Goal: Find contact information: Find contact information

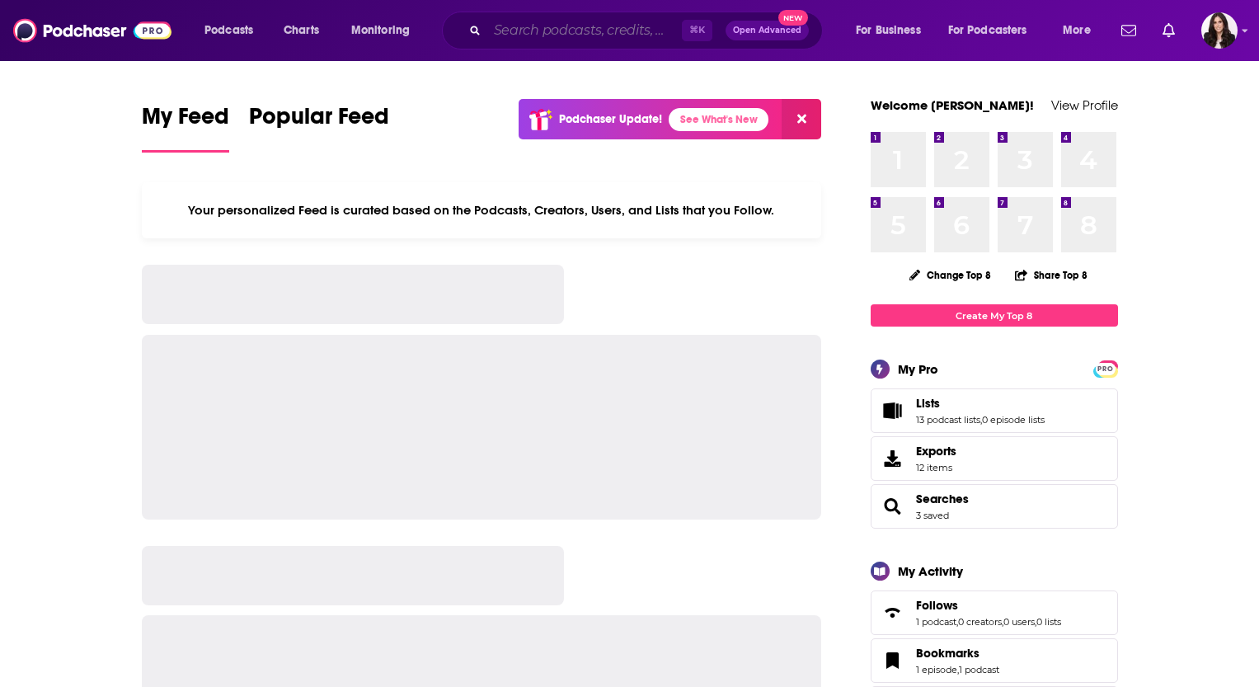
click at [508, 35] on input "Search podcasts, credits, & more..." at bounding box center [584, 30] width 195 height 26
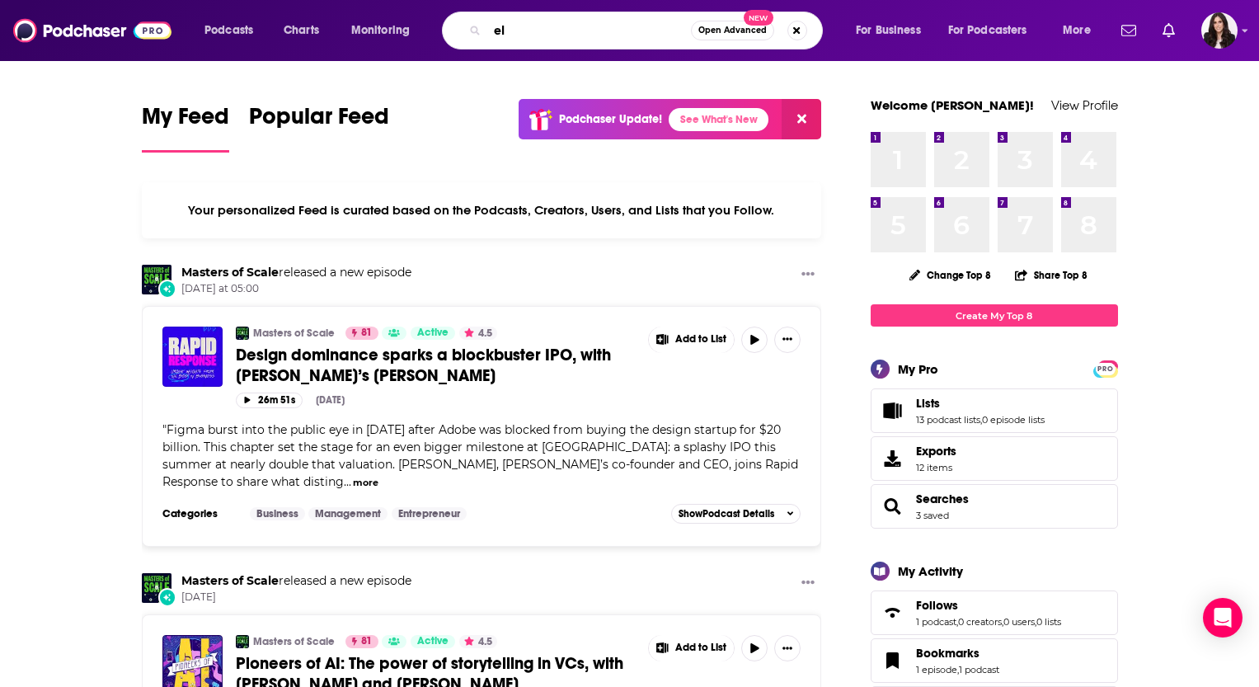
type input "e"
type input "pulling the thread"
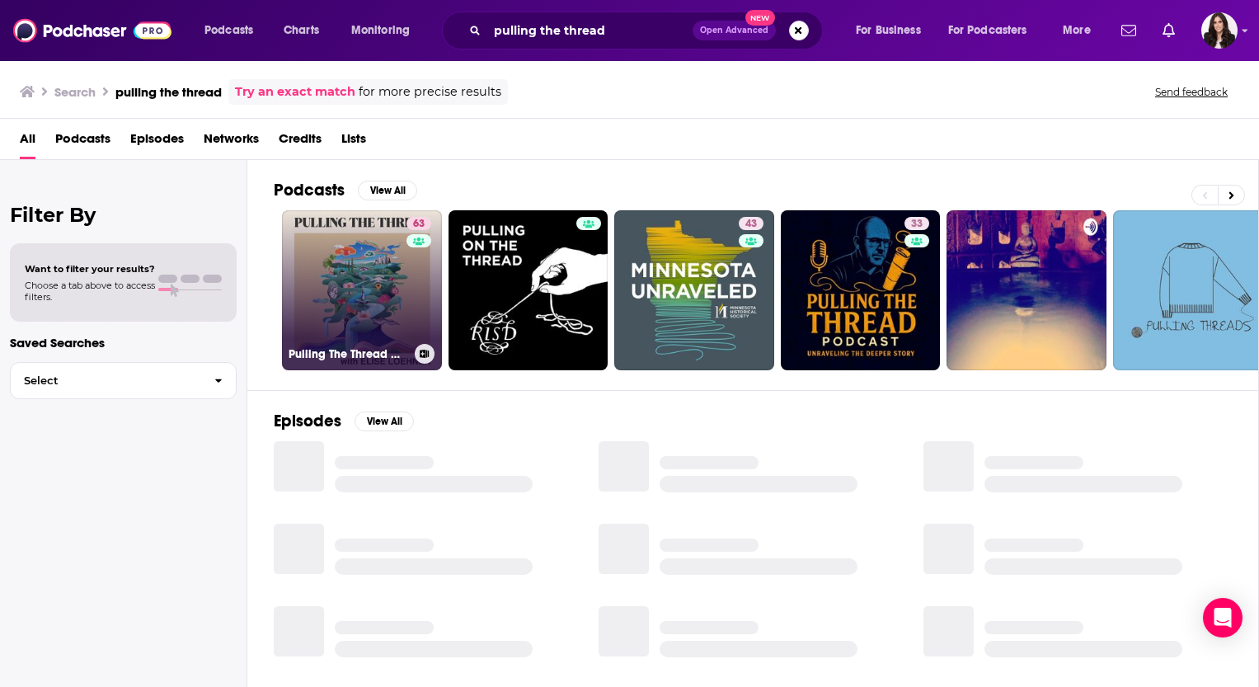
click at [342, 280] on link "63 Pulling The Thread with Elise Loehnen" at bounding box center [362, 290] width 160 height 160
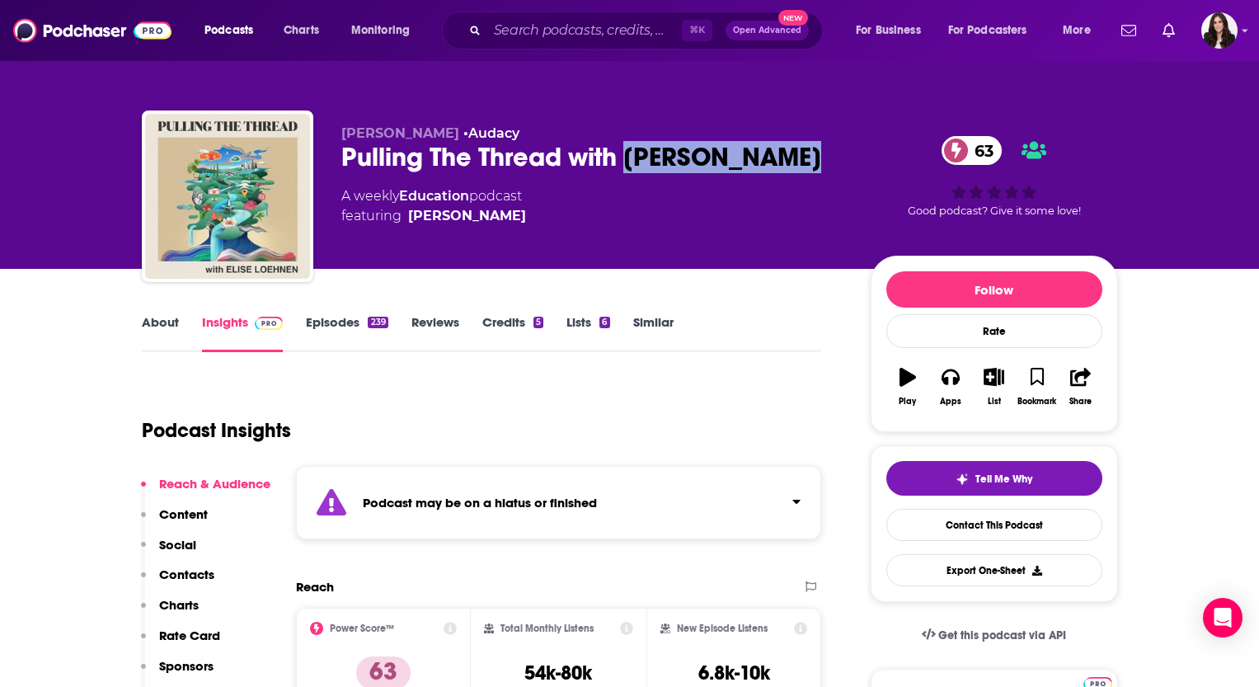
drag, startPoint x: 628, startPoint y: 154, endPoint x: 846, endPoint y: 154, distance: 217.7
click at [846, 154] on div "Elise Loehnen • Audacy Pulling The Thread with Elise Loehnen 63 A weekly Educat…" at bounding box center [729, 199] width 777 height 148
copy h2 "Elise Loehnen"
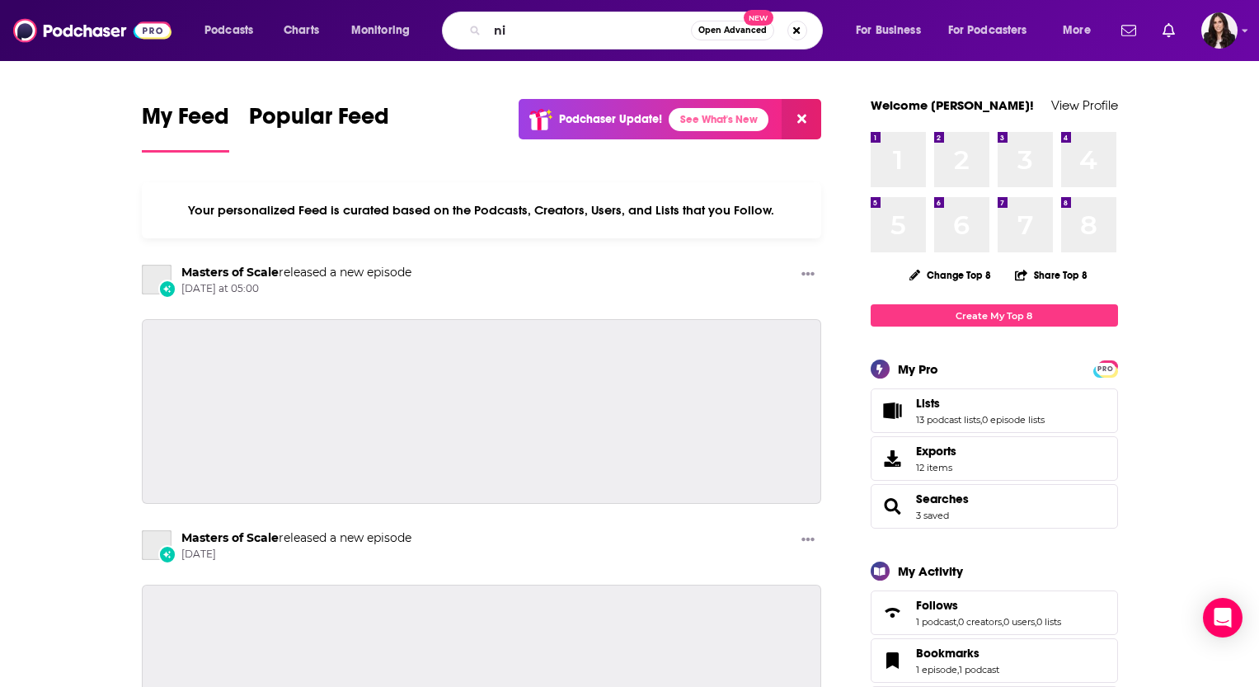
type input "n"
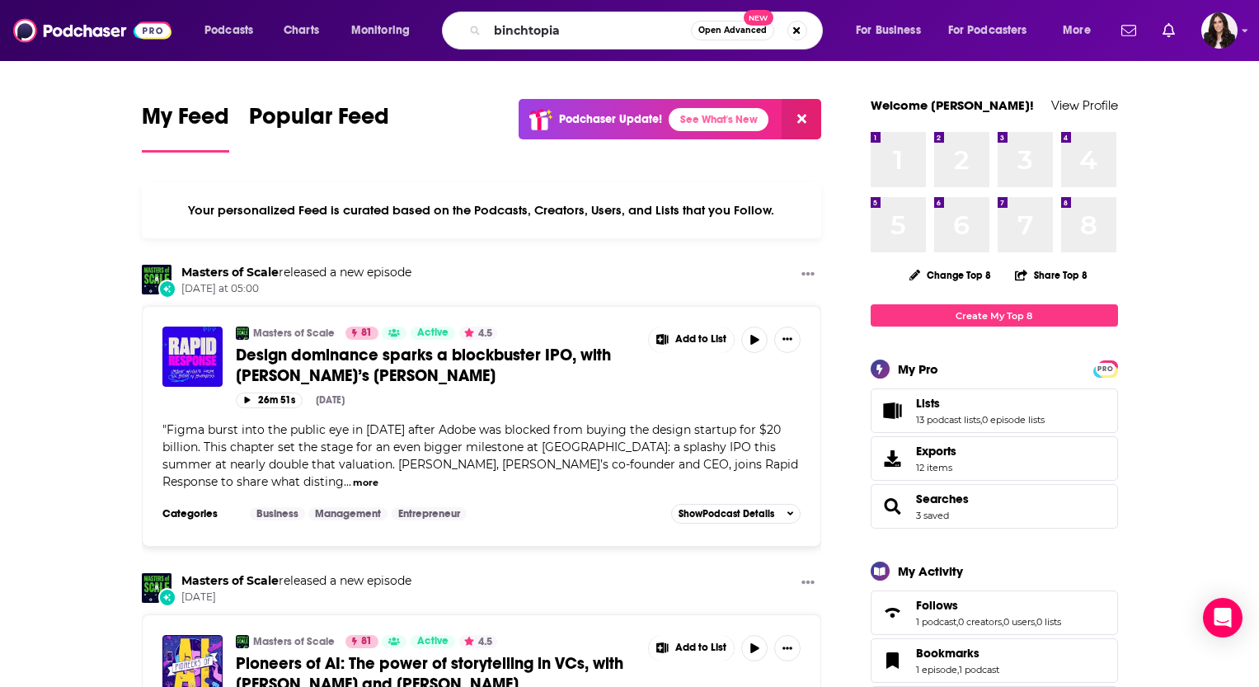
type input "binchtopia"
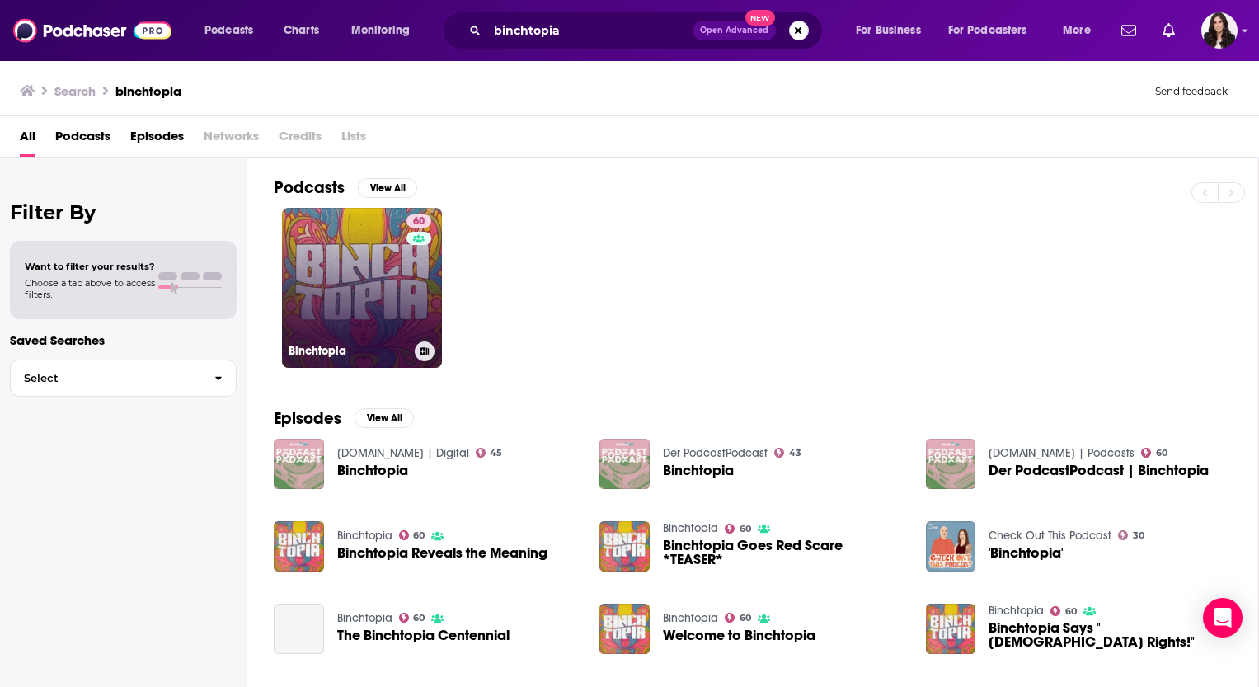
click at [369, 264] on link "60 Binchtopia" at bounding box center [362, 288] width 160 height 160
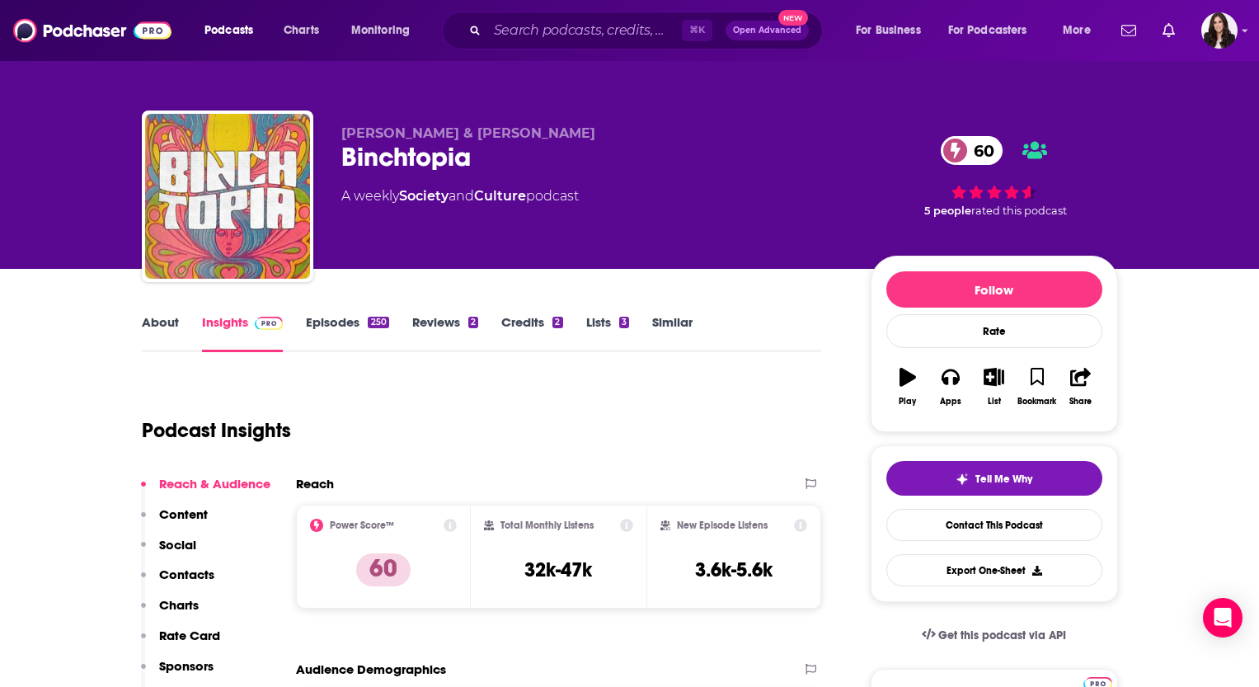
click at [799, 220] on div "[PERSON_NAME] & [PERSON_NAME] Binchtopia 60 A weekly Society and Culture podcast" at bounding box center [592, 191] width 503 height 132
click at [941, 524] on link "Contact This Podcast" at bounding box center [994, 525] width 216 height 32
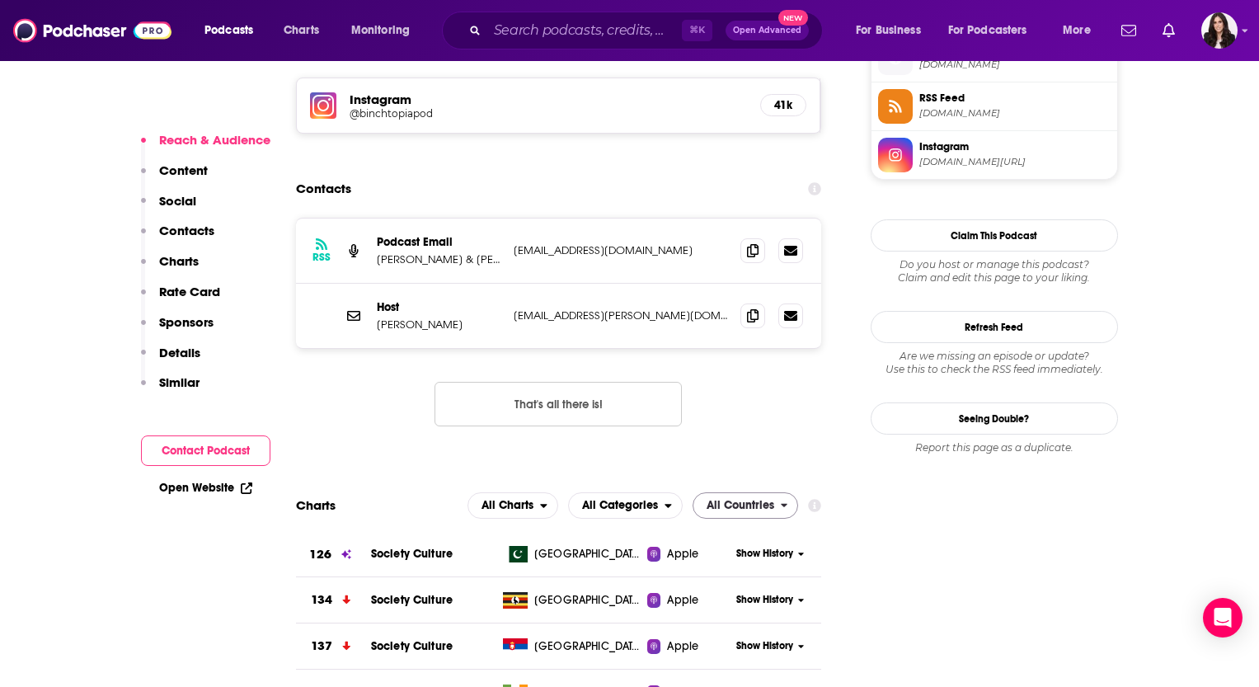
scroll to position [1507, 0]
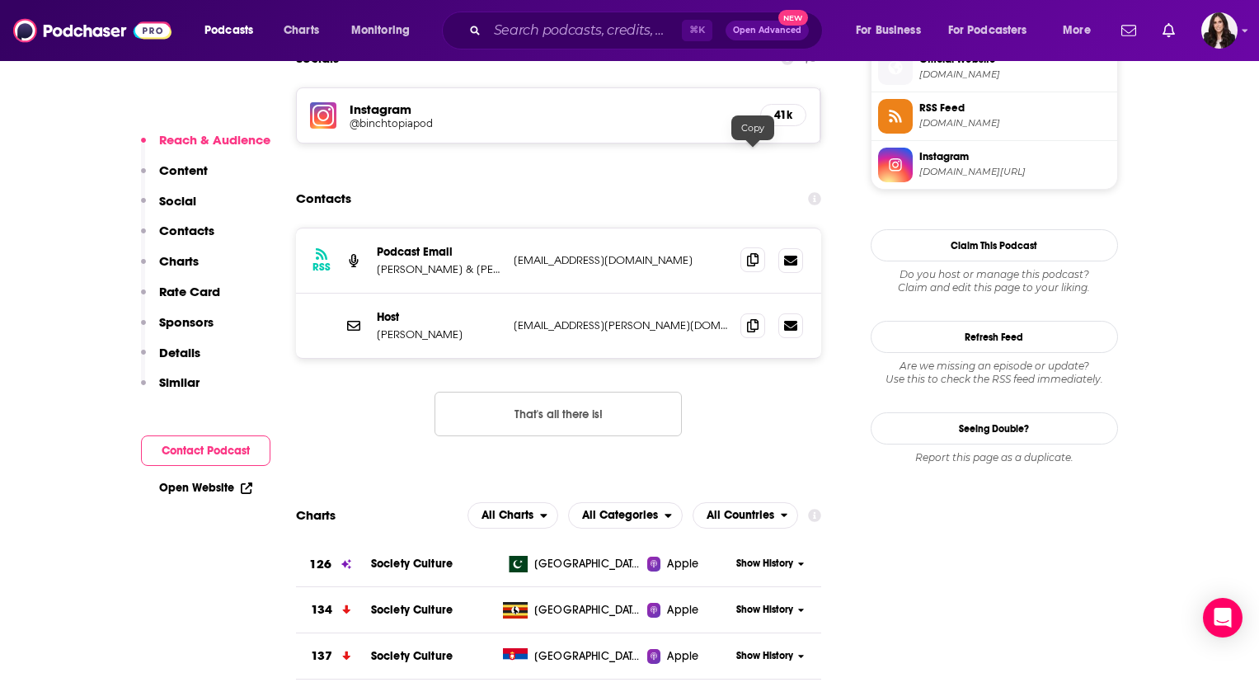
click at [759, 247] on span at bounding box center [752, 259] width 25 height 25
click at [757, 318] on icon at bounding box center [753, 324] width 12 height 13
click at [534, 31] on input "Search podcasts, credits, & more..." at bounding box center [584, 30] width 195 height 26
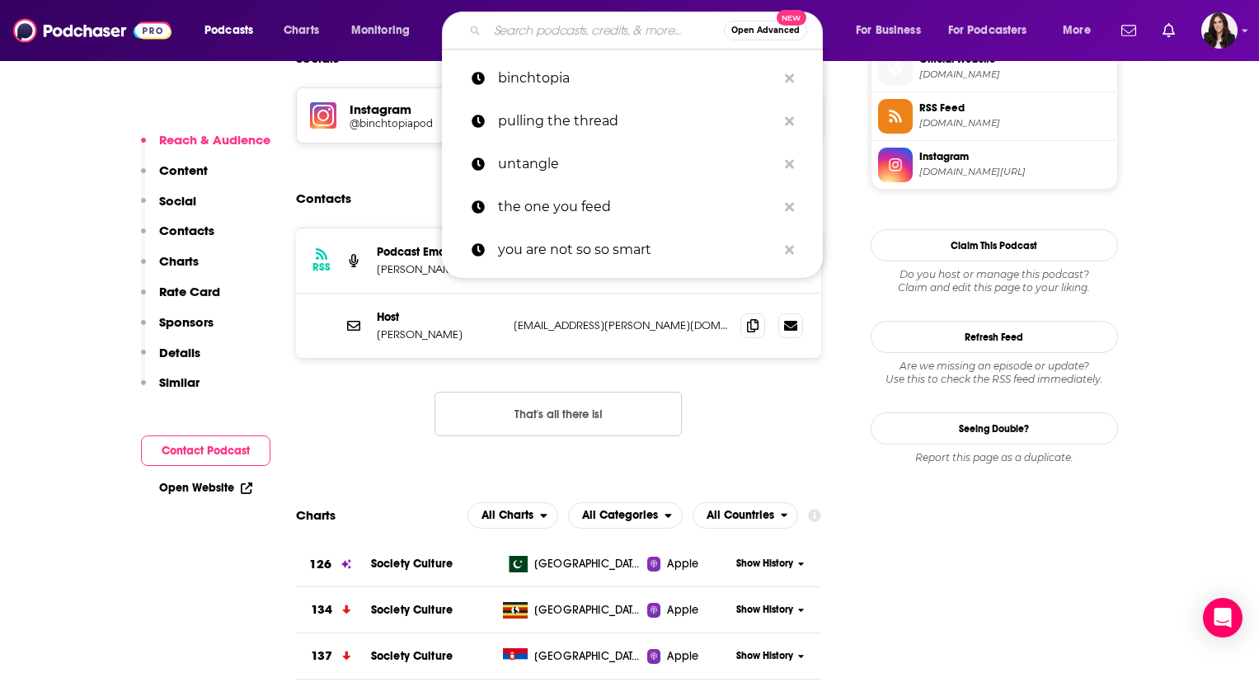
paste input "Exploration Live"
type input "Exploration Live"
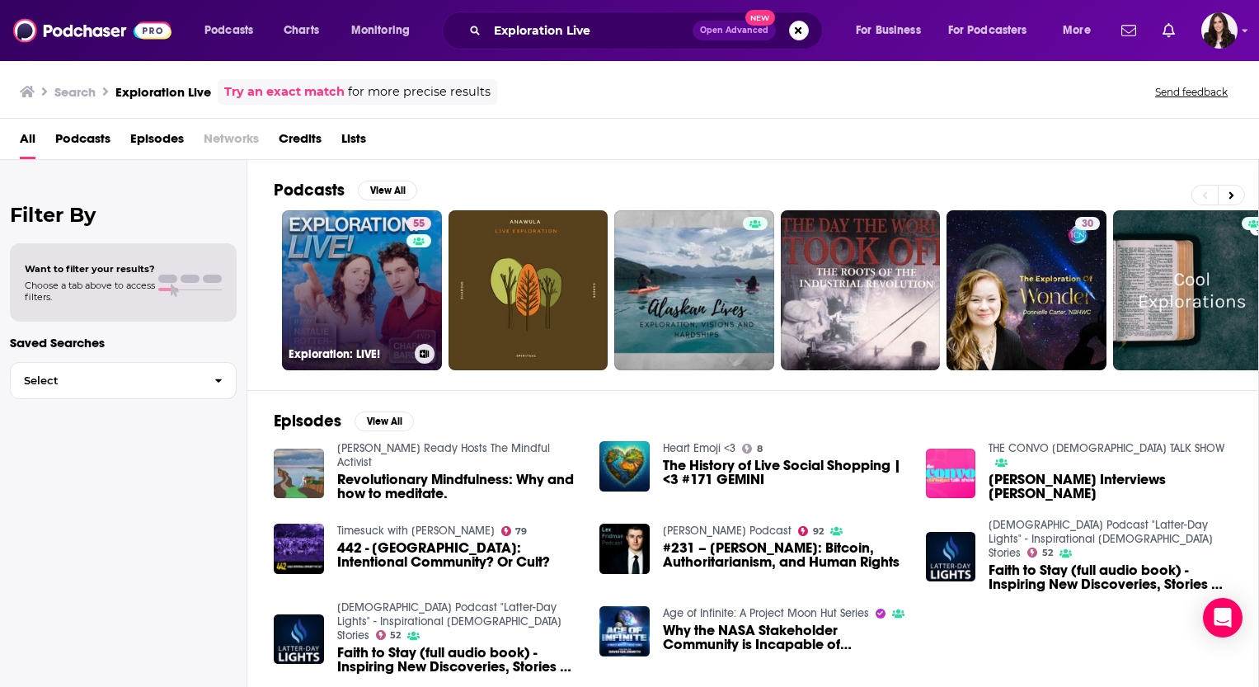
click at [385, 242] on link "55 Exploration: LIVE!" at bounding box center [362, 290] width 160 height 160
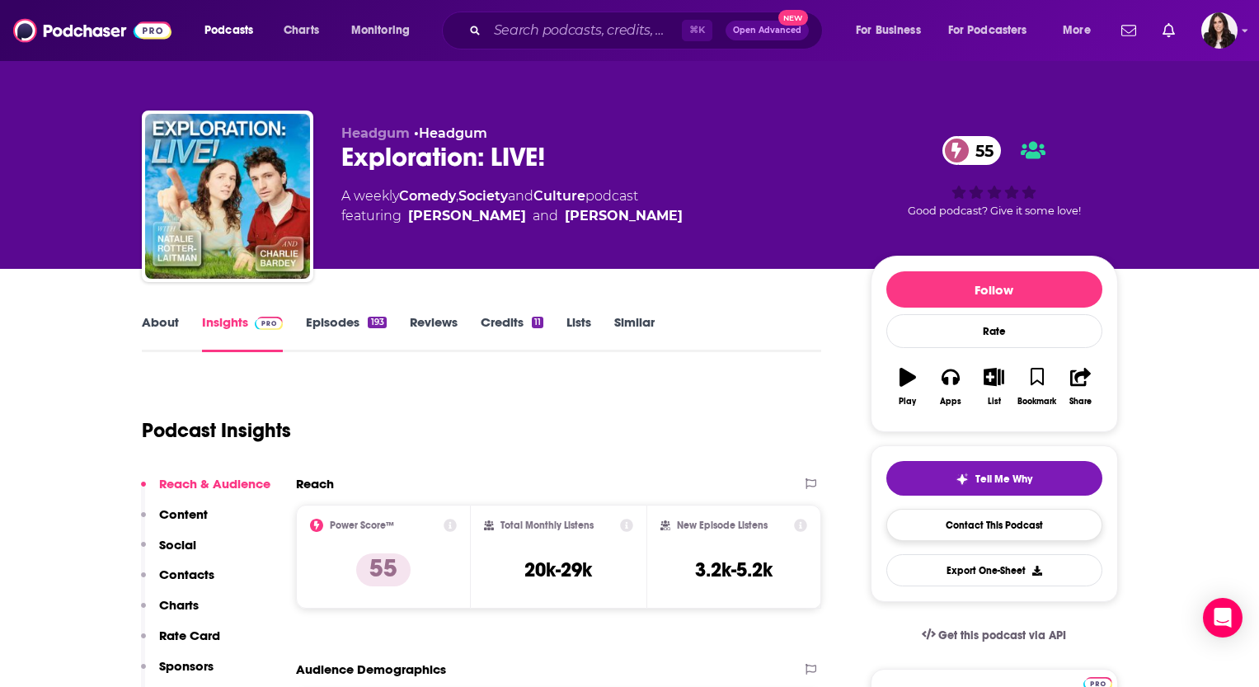
click at [1004, 525] on link "Contact This Podcast" at bounding box center [994, 525] width 216 height 32
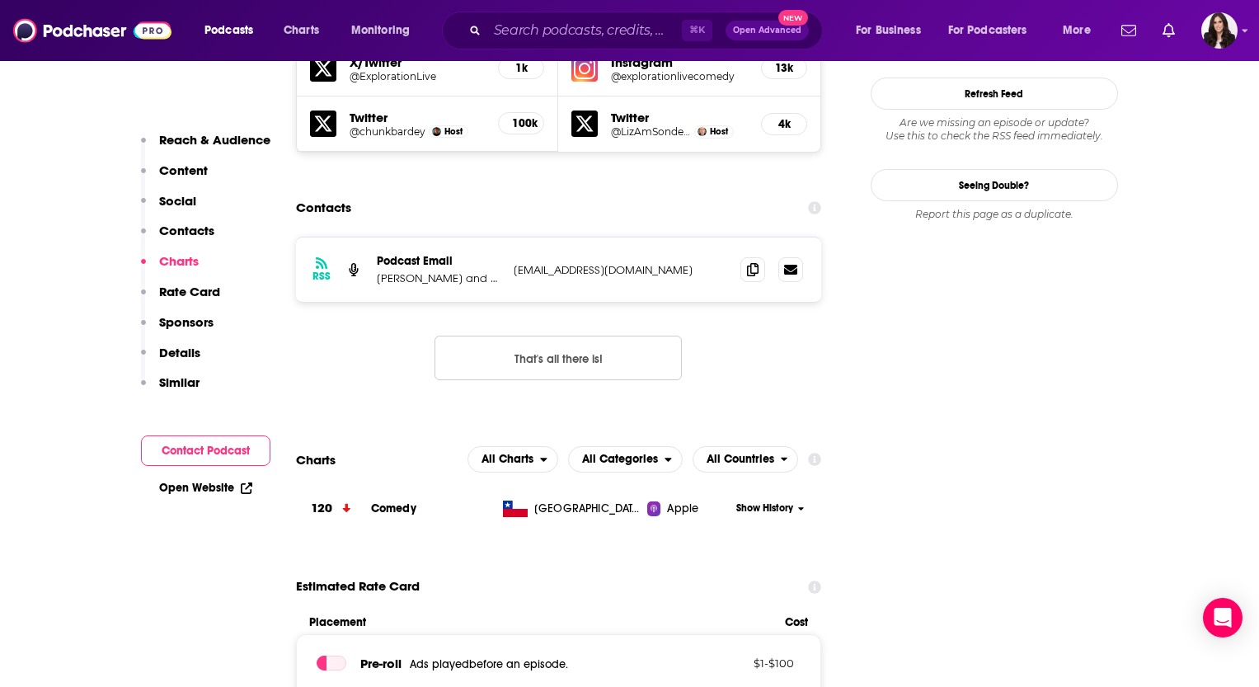
scroll to position [1514, 0]
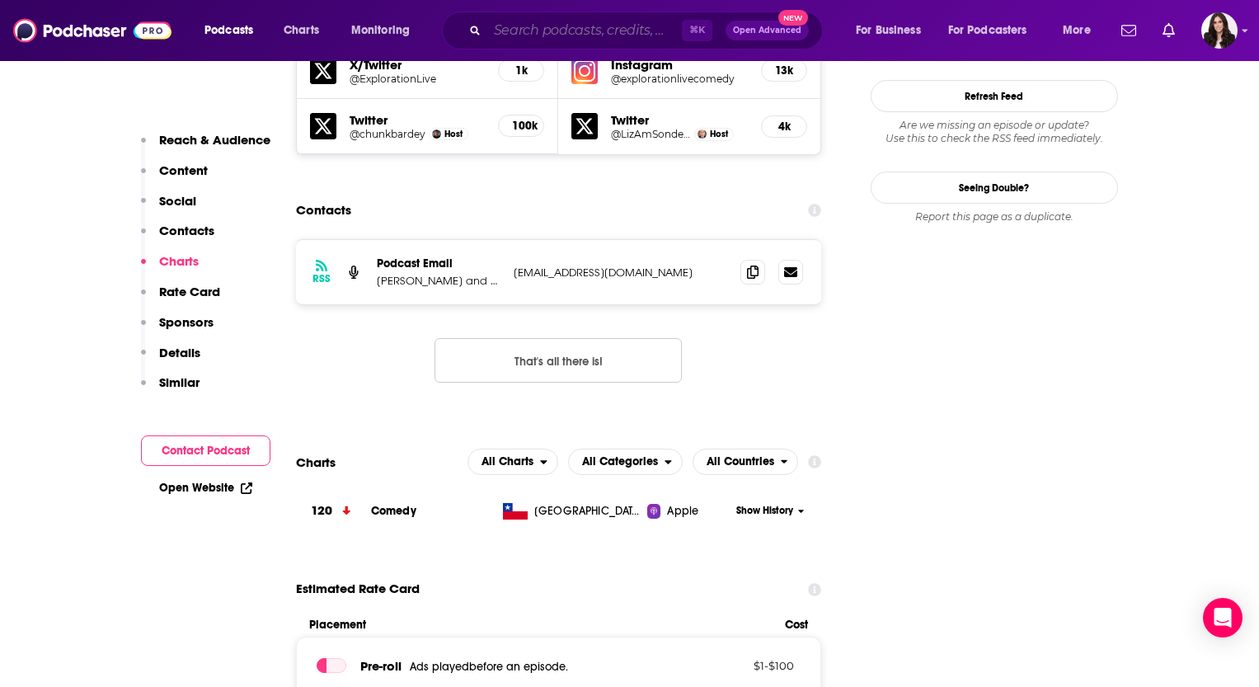
click at [505, 24] on input "Search podcasts, credits, & more..." at bounding box center [584, 30] width 195 height 26
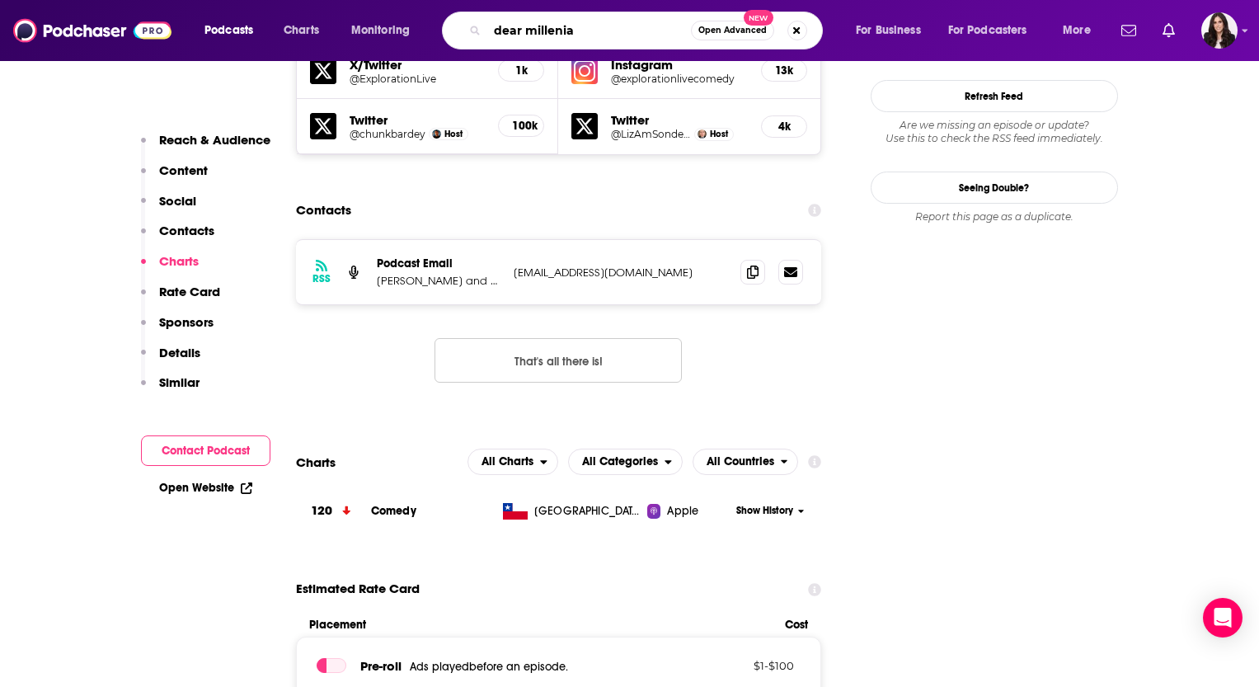
type input "dear millenial"
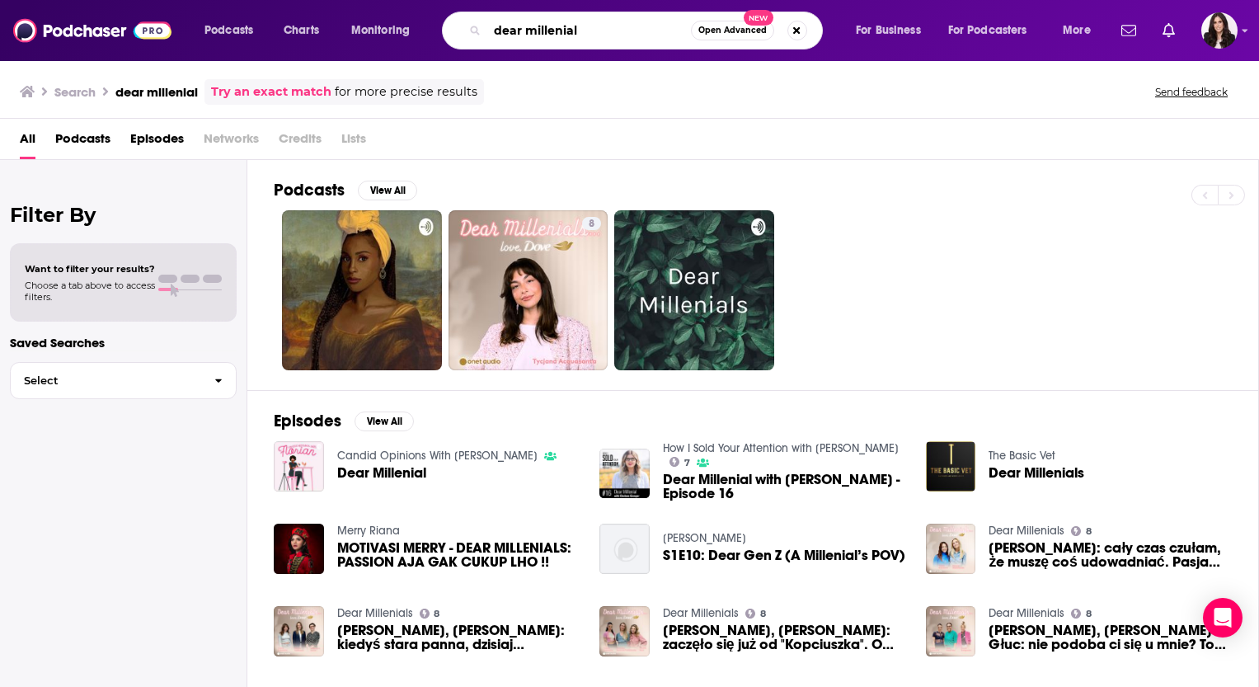
click at [562, 29] on input "dear millenial" at bounding box center [589, 30] width 204 height 26
type input "dear millennial"
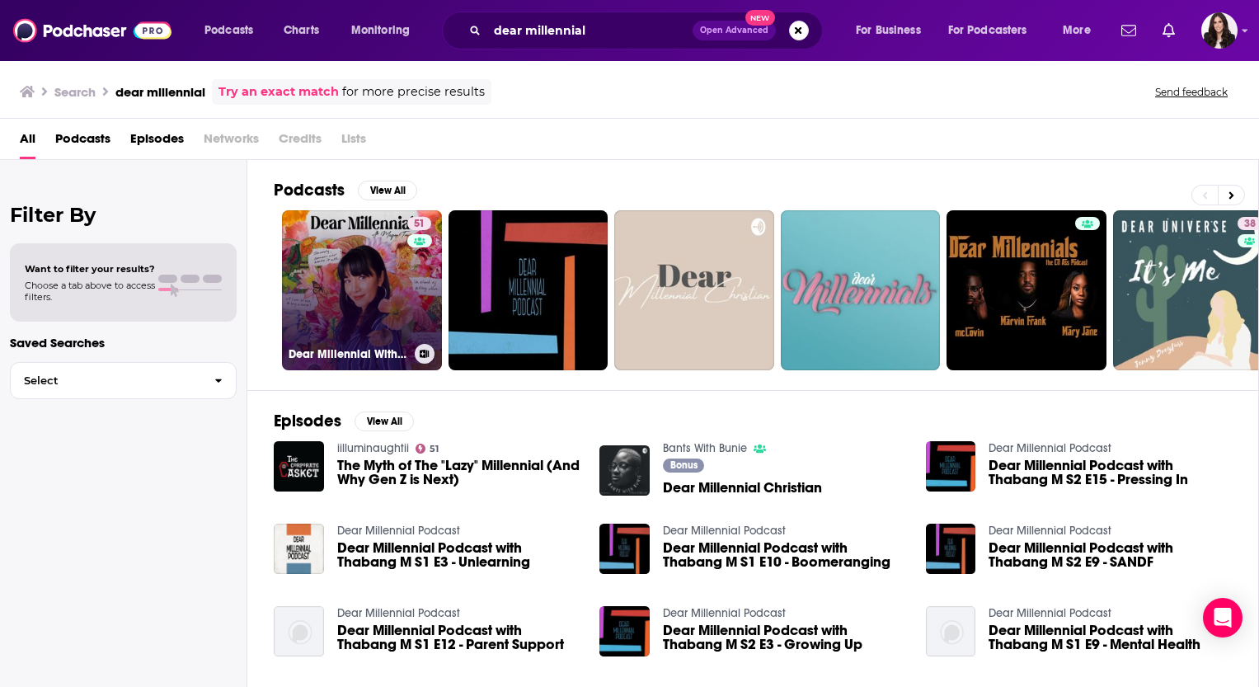
click at [375, 298] on link "51 Dear Millennial With [PERSON_NAME]" at bounding box center [362, 290] width 160 height 160
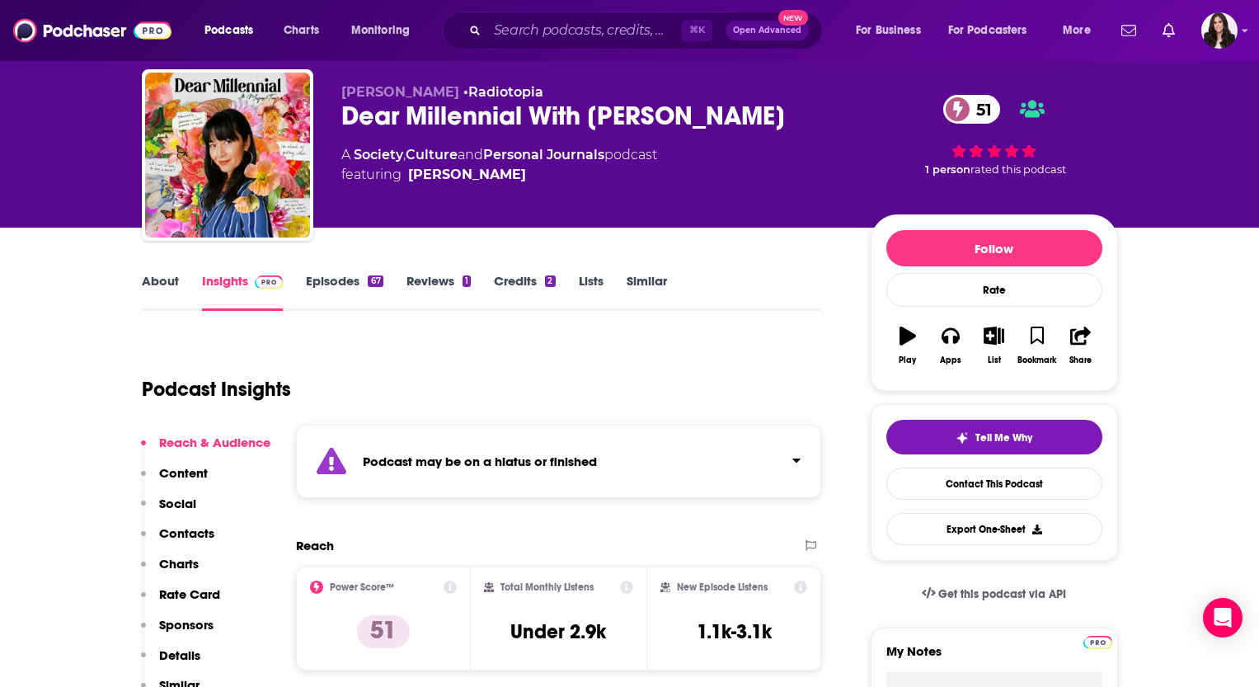
scroll to position [42, 0]
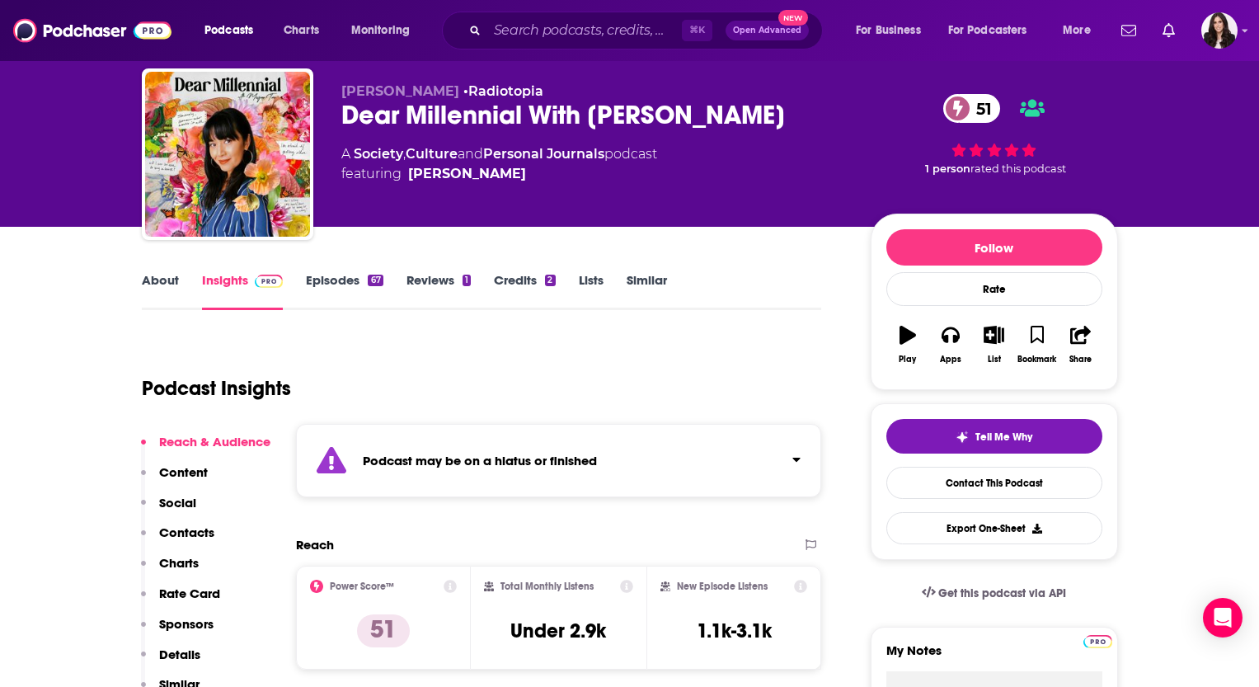
click at [331, 277] on link "Episodes 67" at bounding box center [344, 291] width 77 height 38
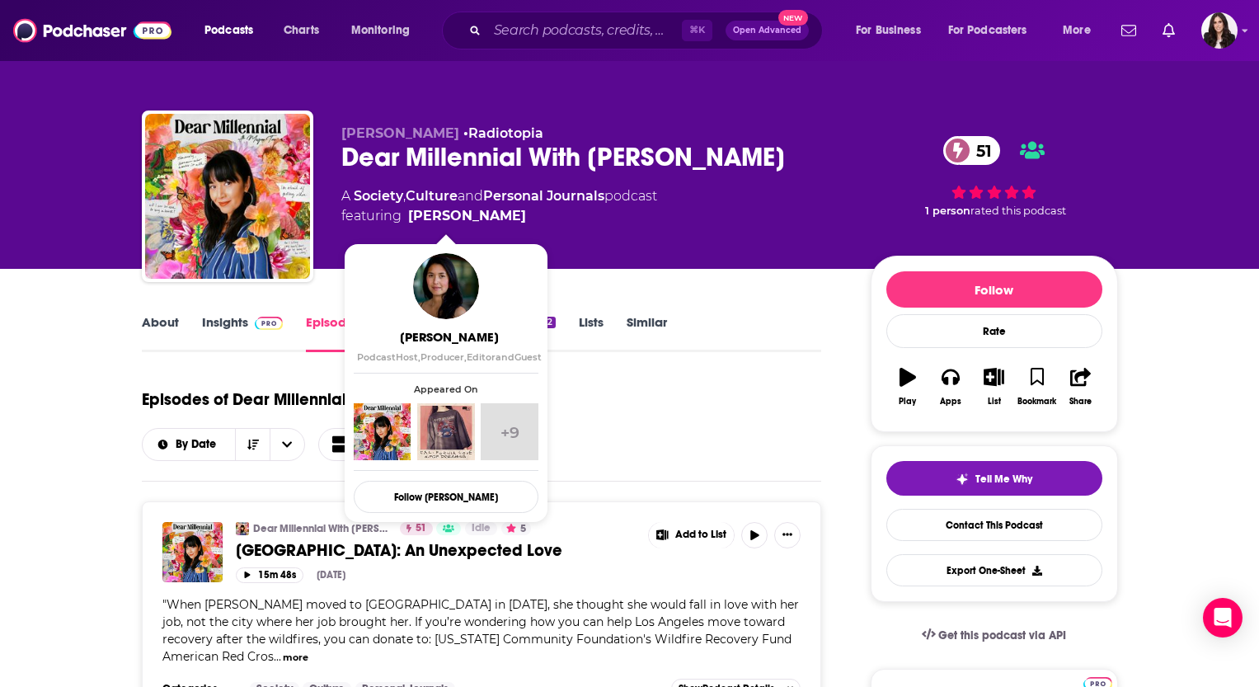
scroll to position [386, 0]
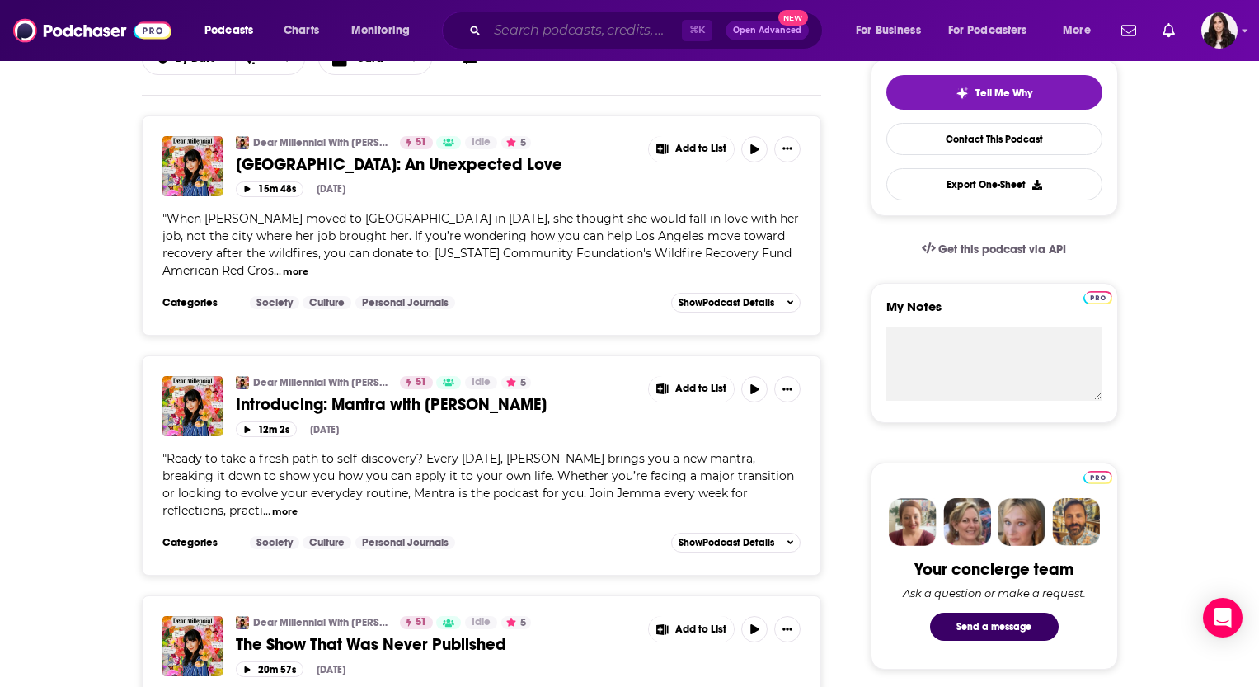
click at [598, 30] on input "Search podcasts, credits, & more..." at bounding box center [584, 30] width 195 height 26
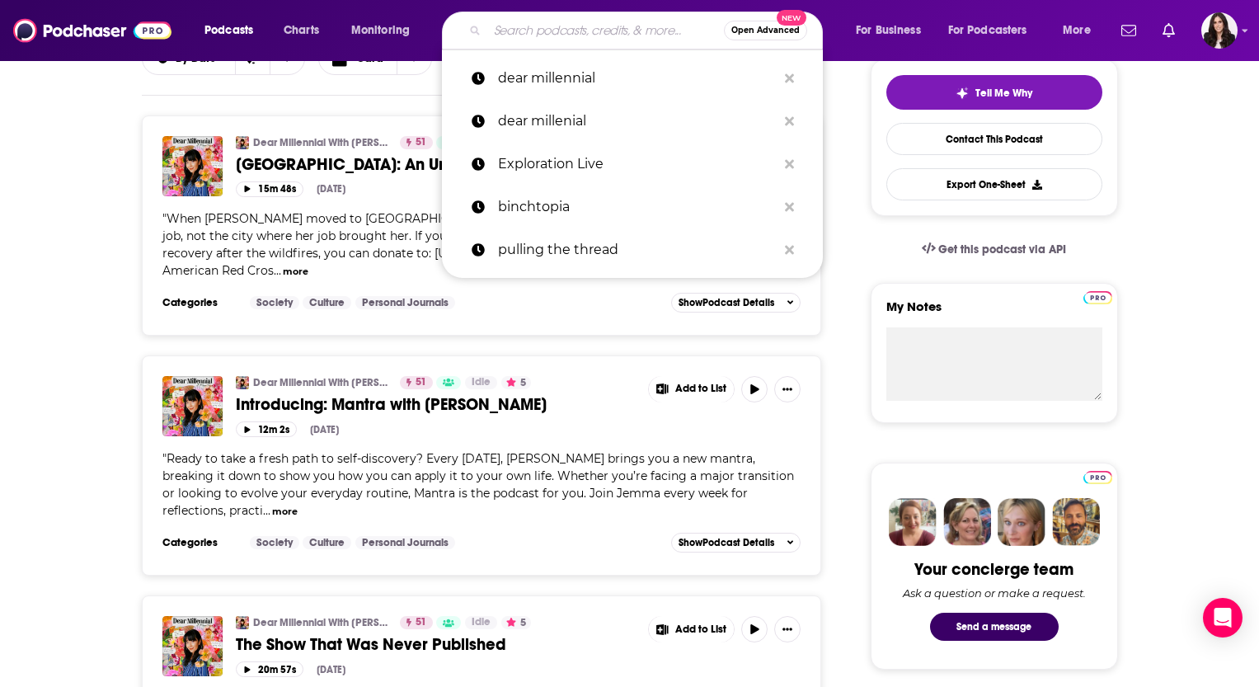
paste input "Not That Y’all Care"
type input "Not That Y’all Care"
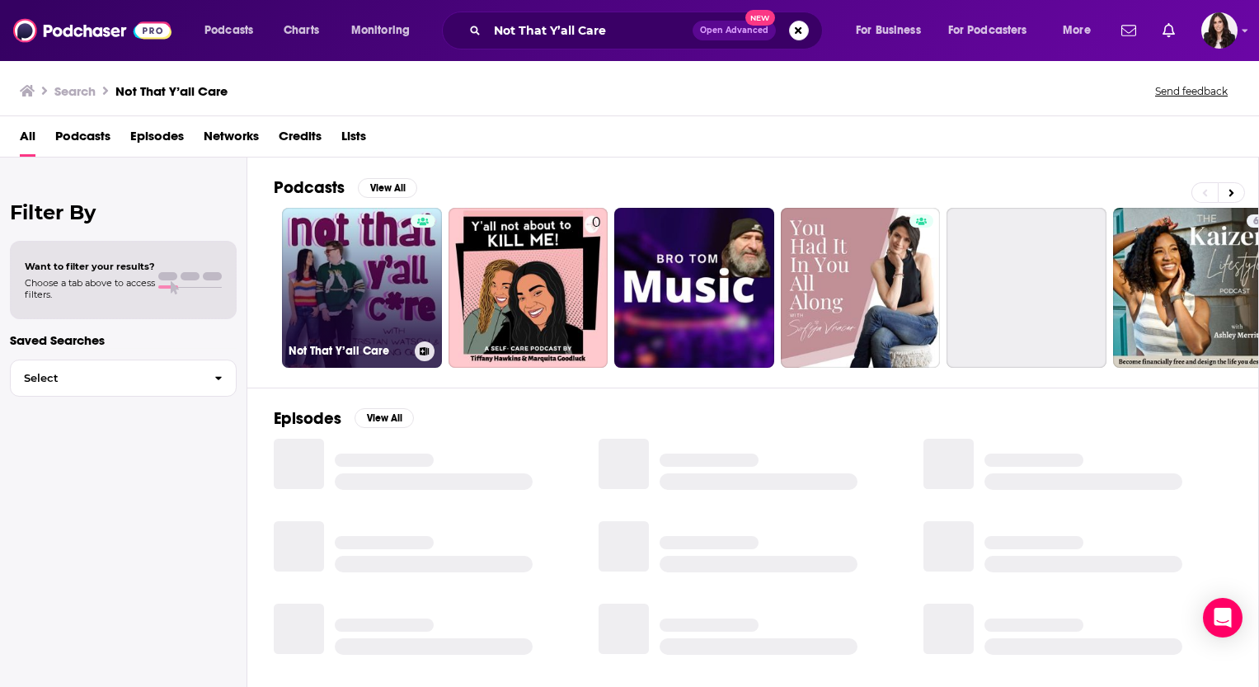
click at [346, 254] on link "Not That Y’all Care" at bounding box center [362, 288] width 160 height 160
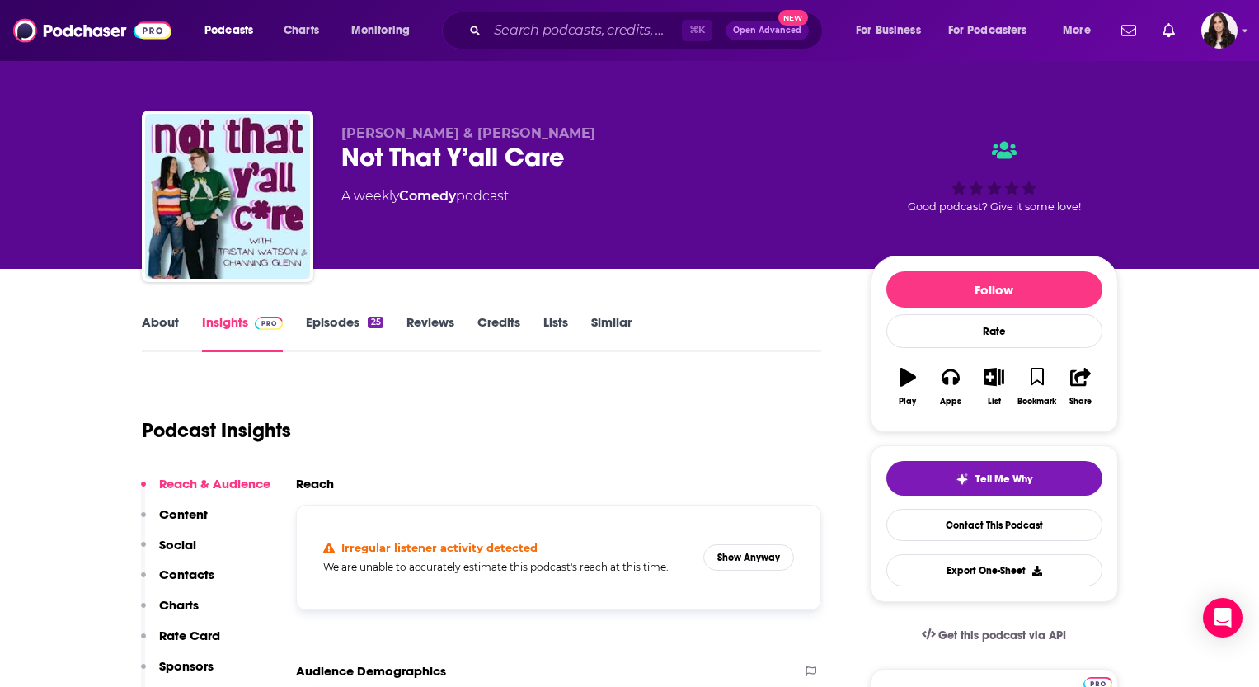
scroll to position [41, 0]
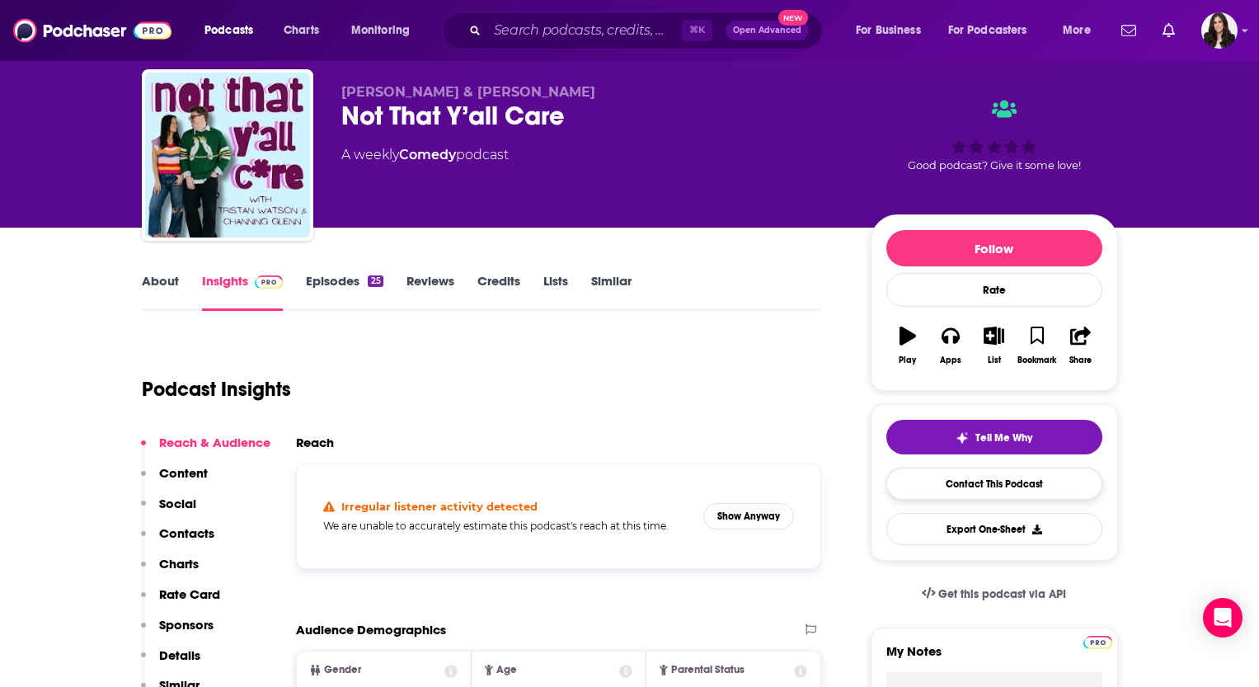
click at [1027, 482] on link "Contact This Podcast" at bounding box center [994, 484] width 216 height 32
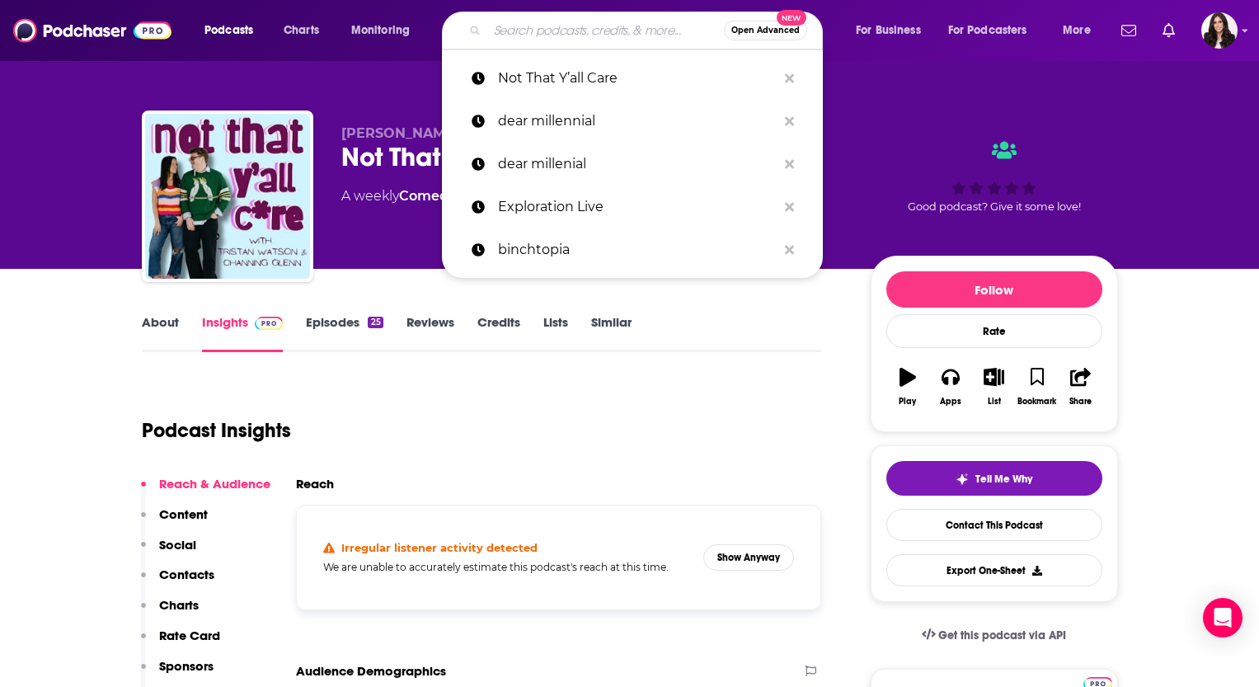
click at [538, 26] on input "Search podcasts, credits, & more..." at bounding box center [605, 30] width 237 height 26
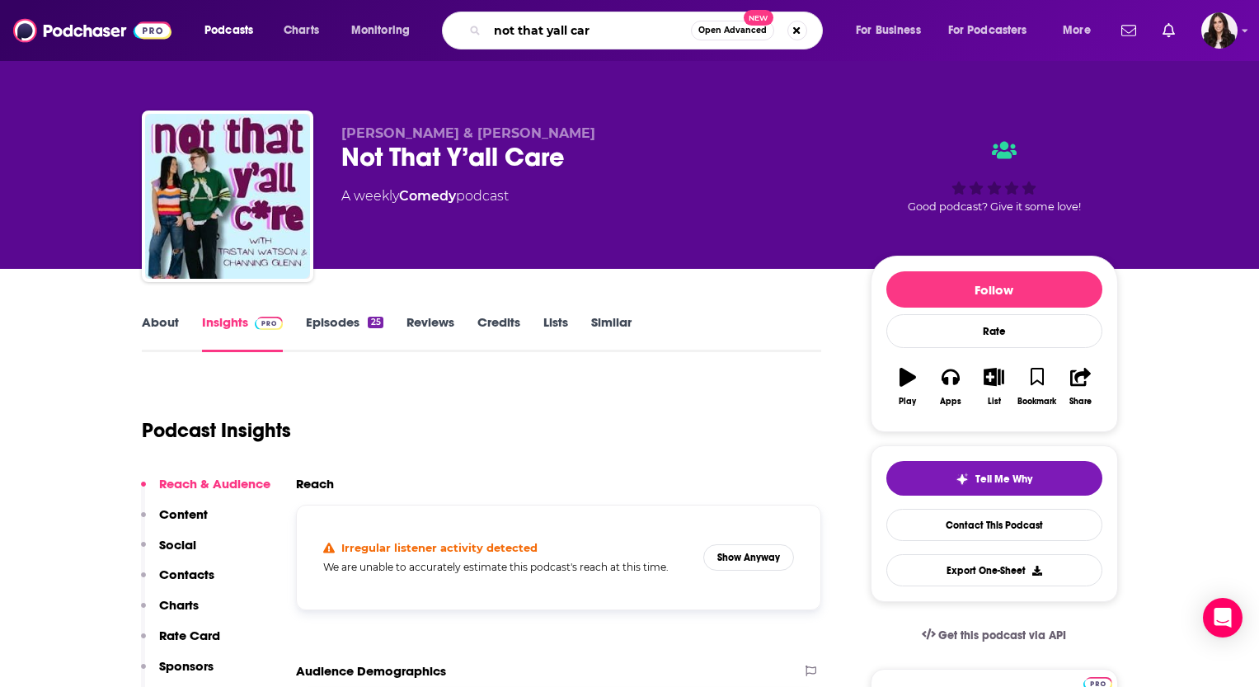
type input "not that yall care"
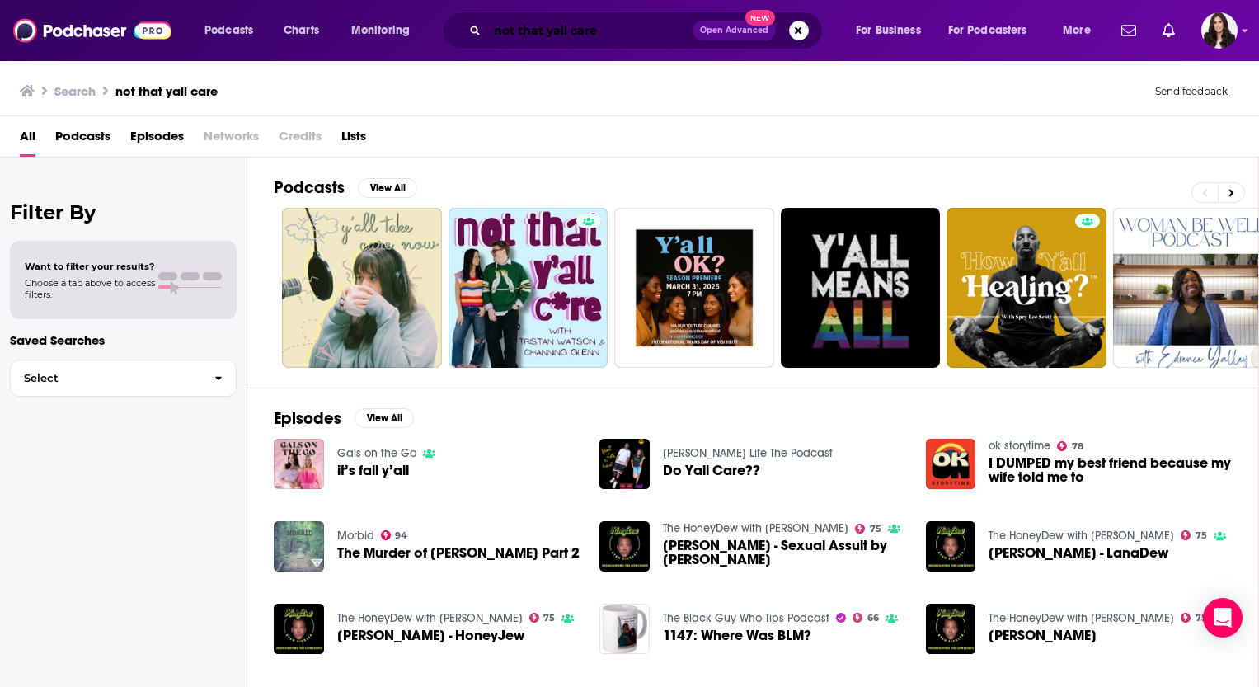
click at [531, 28] on input "not that yall care" at bounding box center [589, 30] width 205 height 26
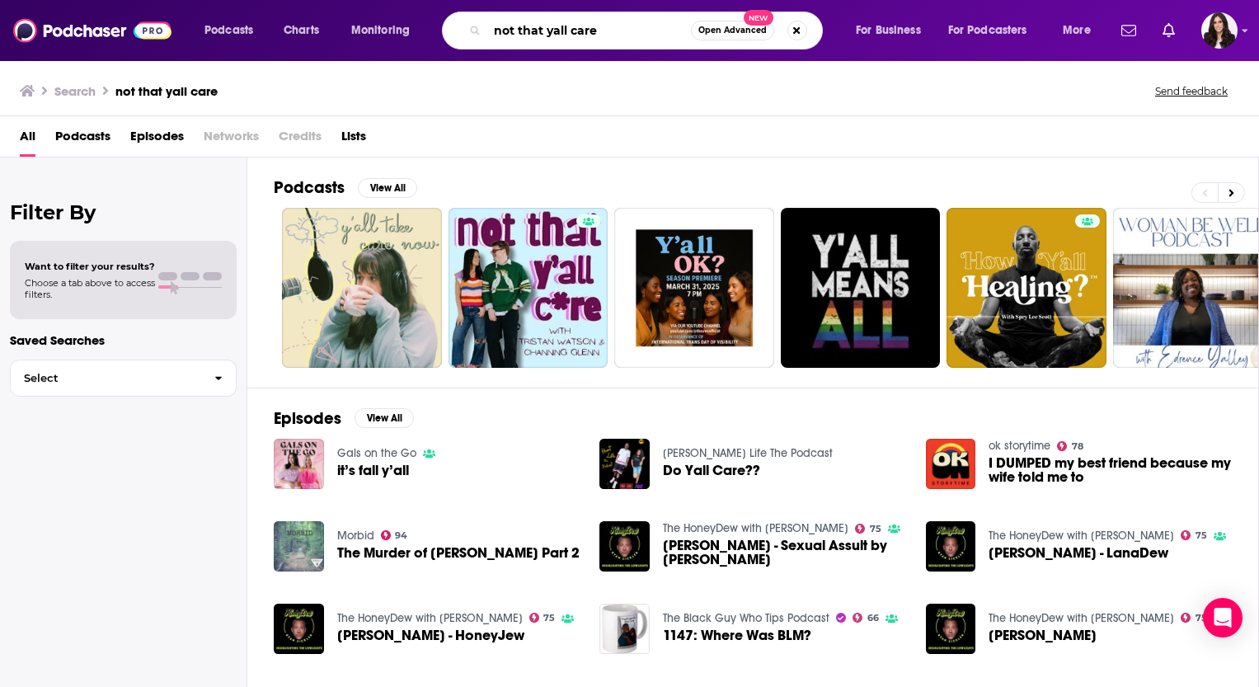
click at [531, 28] on input "not that yall care" at bounding box center [589, 30] width 204 height 26
type input "rubbin' is racing"
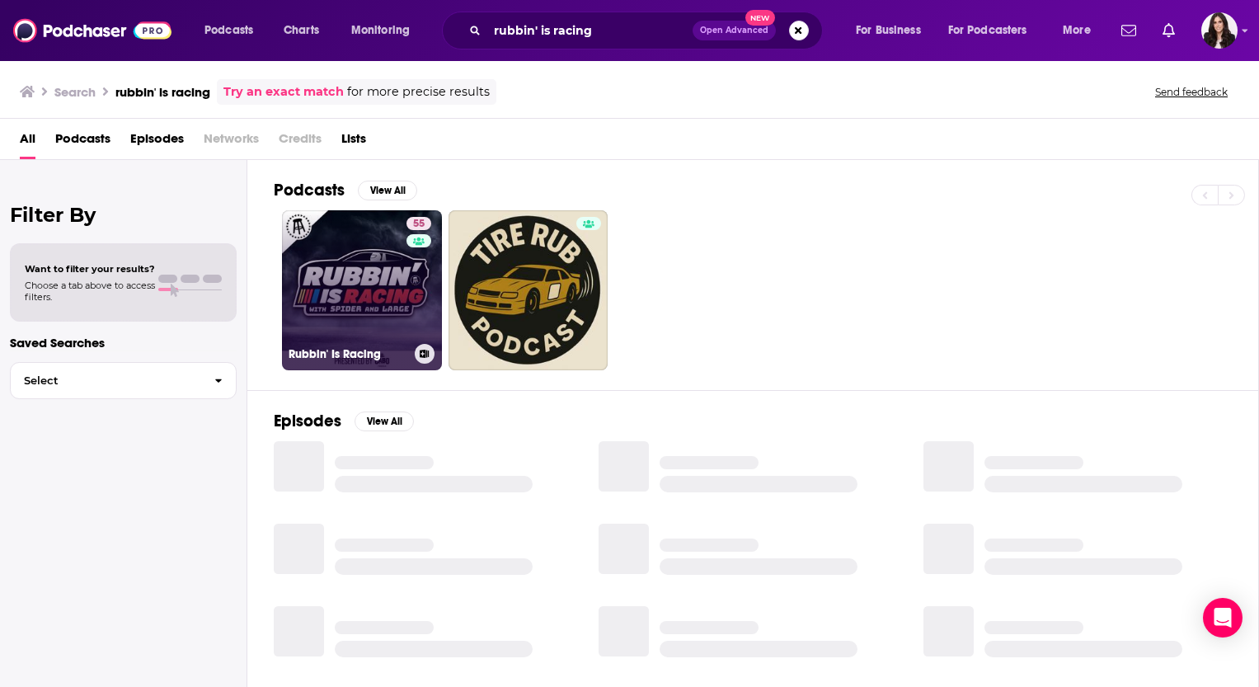
click at [351, 291] on link "55 Rubbin' Is Racing" at bounding box center [362, 290] width 160 height 160
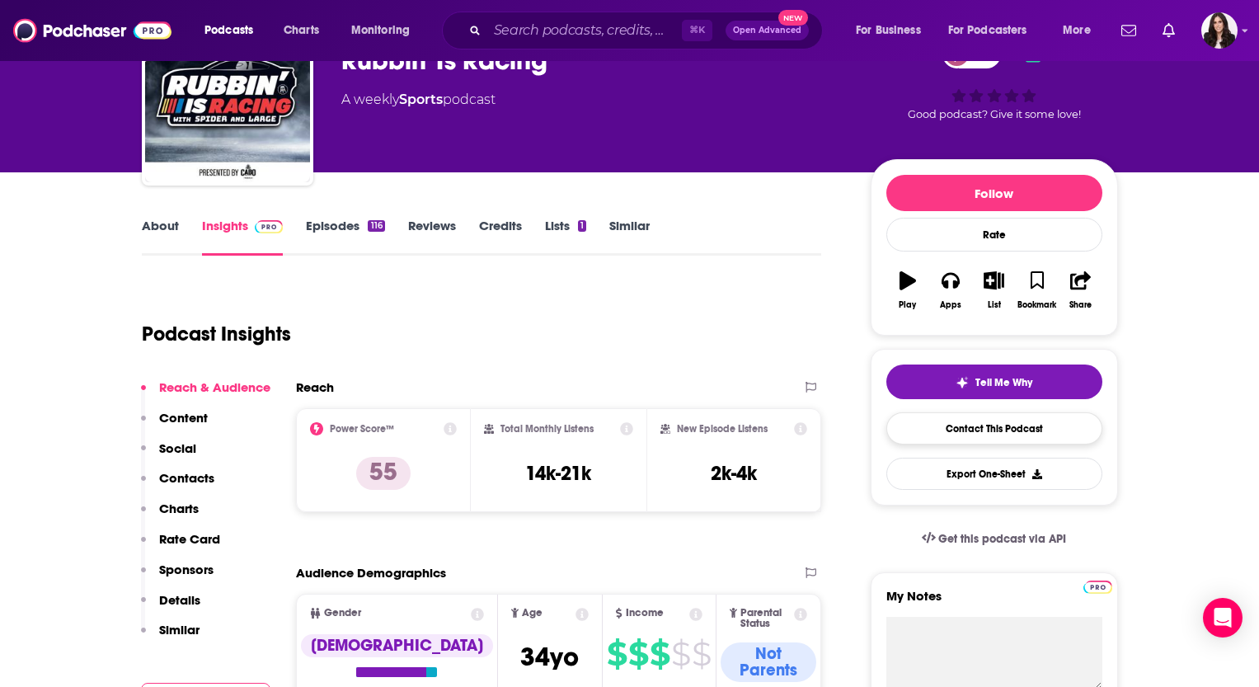
click at [926, 427] on link "Contact This Podcast" at bounding box center [994, 428] width 216 height 32
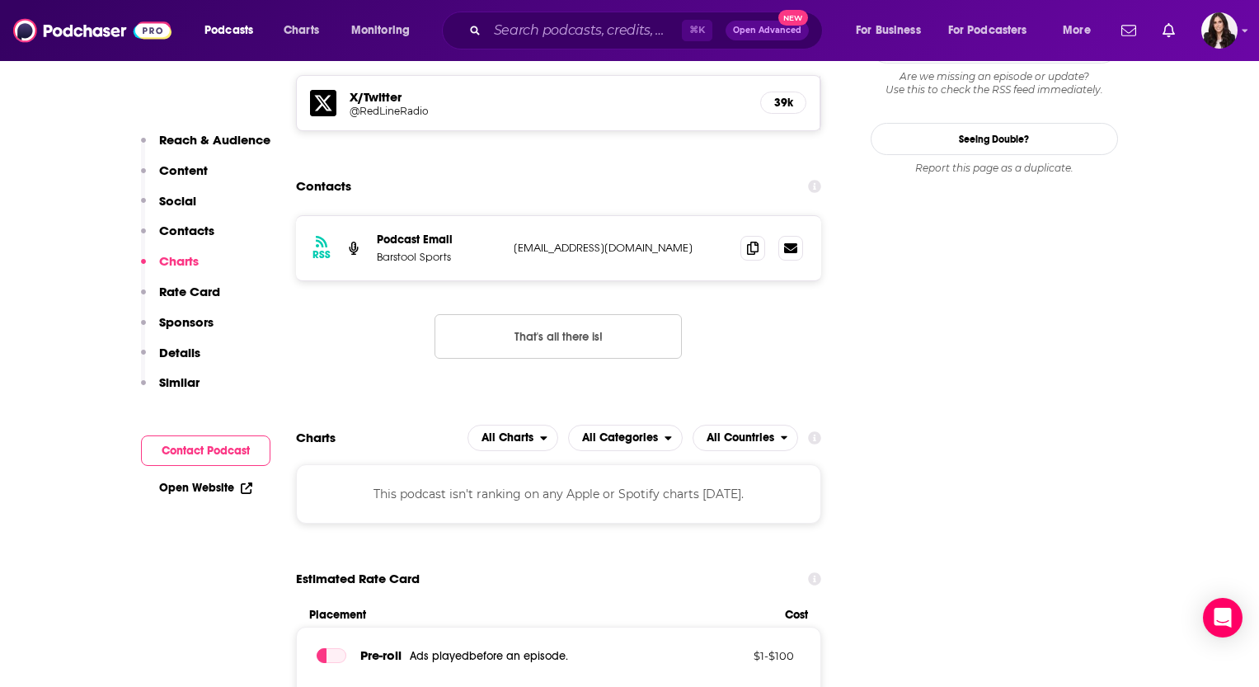
scroll to position [1512, 0]
click at [530, 28] on input "Search podcasts, credits, & more..." at bounding box center [584, 30] width 195 height 26
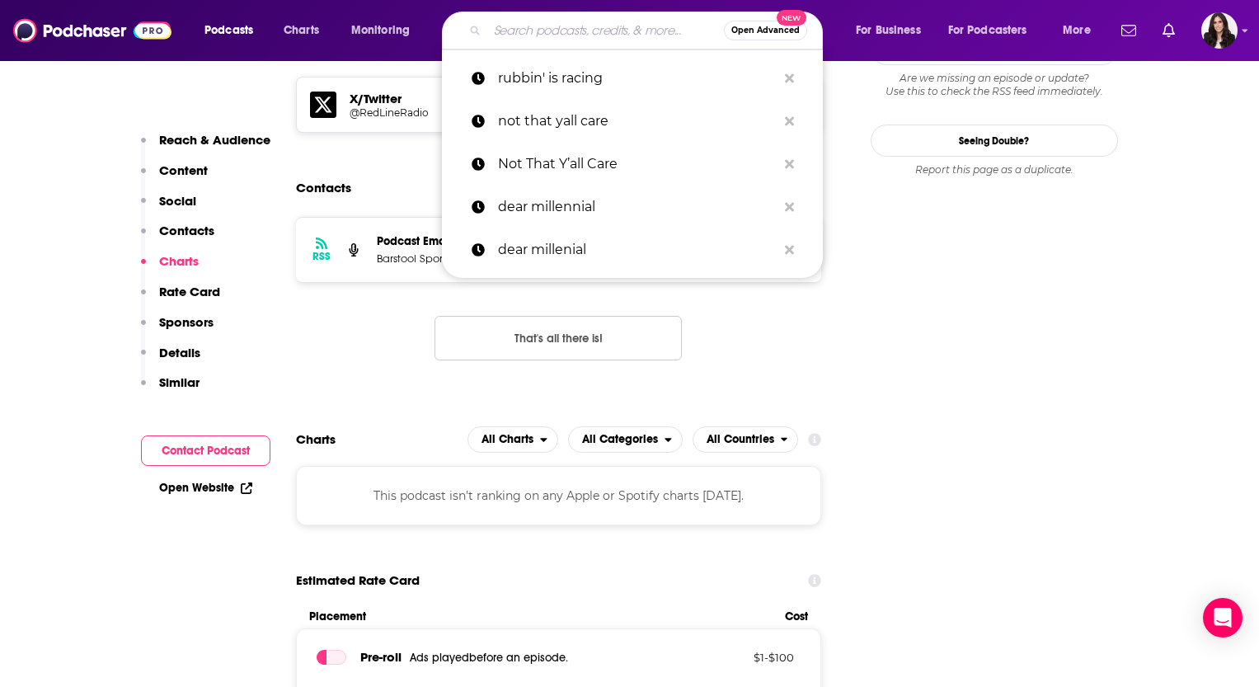
paste input "[DEMOGRAPHIC_DATA] and Tangents"
type input "[DEMOGRAPHIC_DATA] and Tangents"
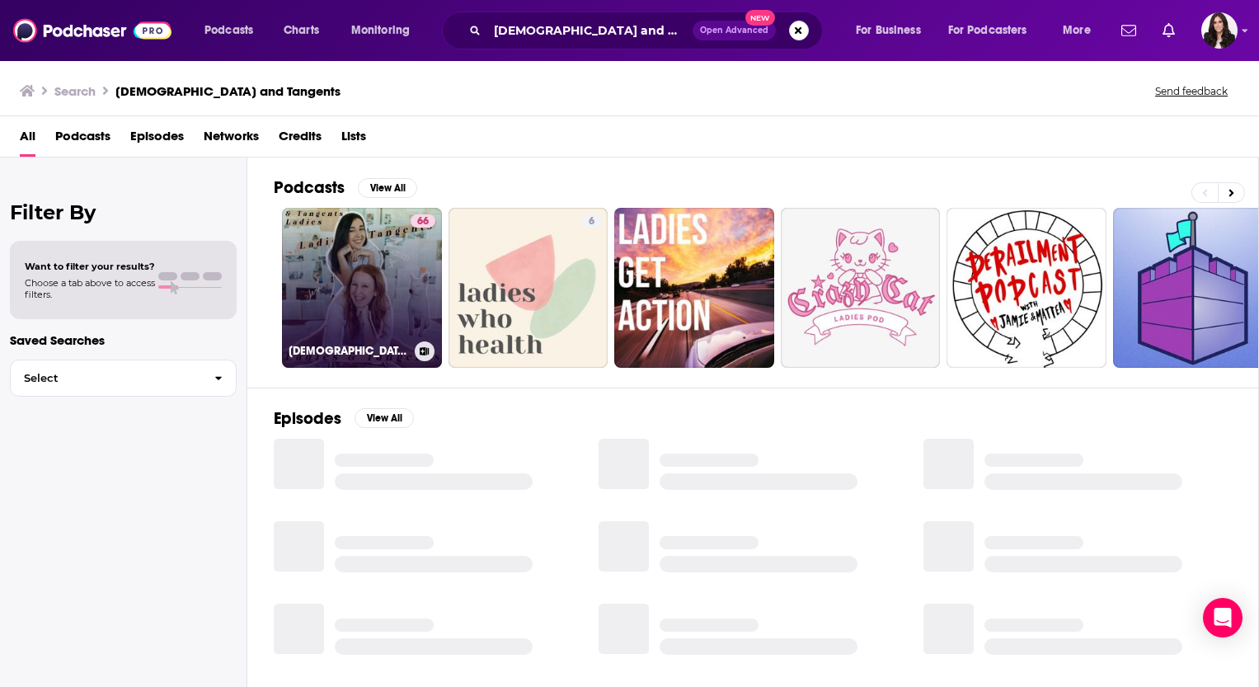
click at [364, 251] on link "66 [DEMOGRAPHIC_DATA] & Tangents" at bounding box center [362, 288] width 160 height 160
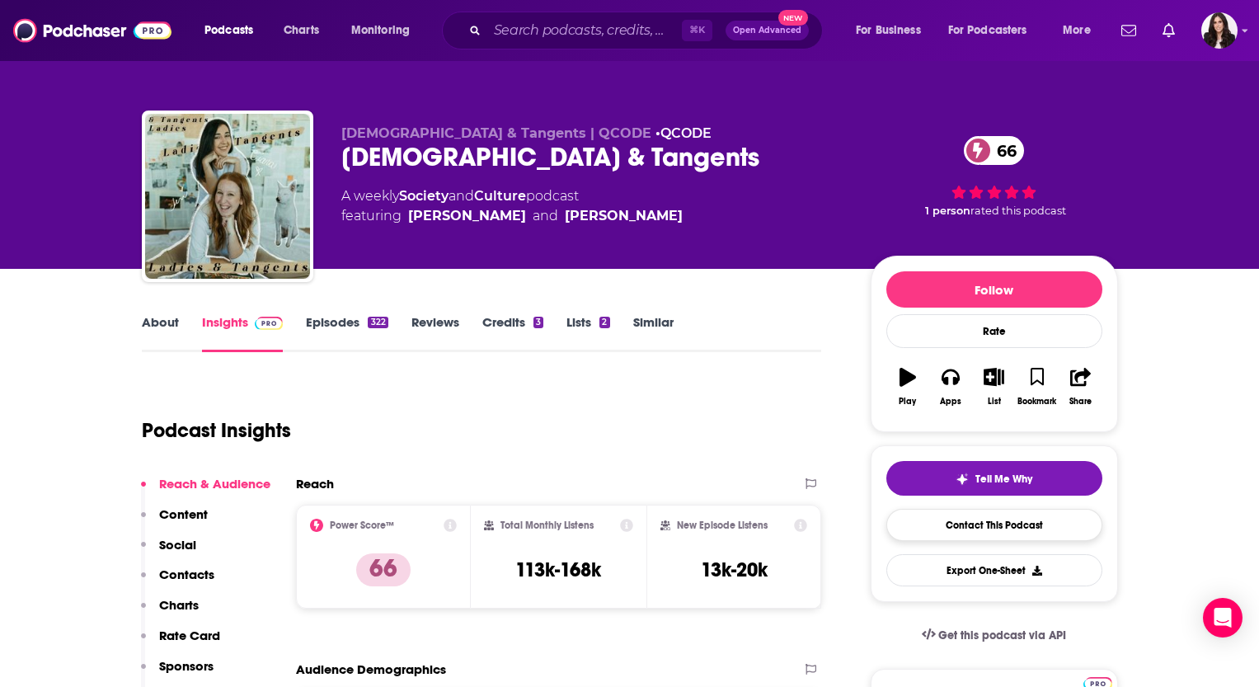
click at [989, 524] on link "Contact This Podcast" at bounding box center [994, 525] width 216 height 32
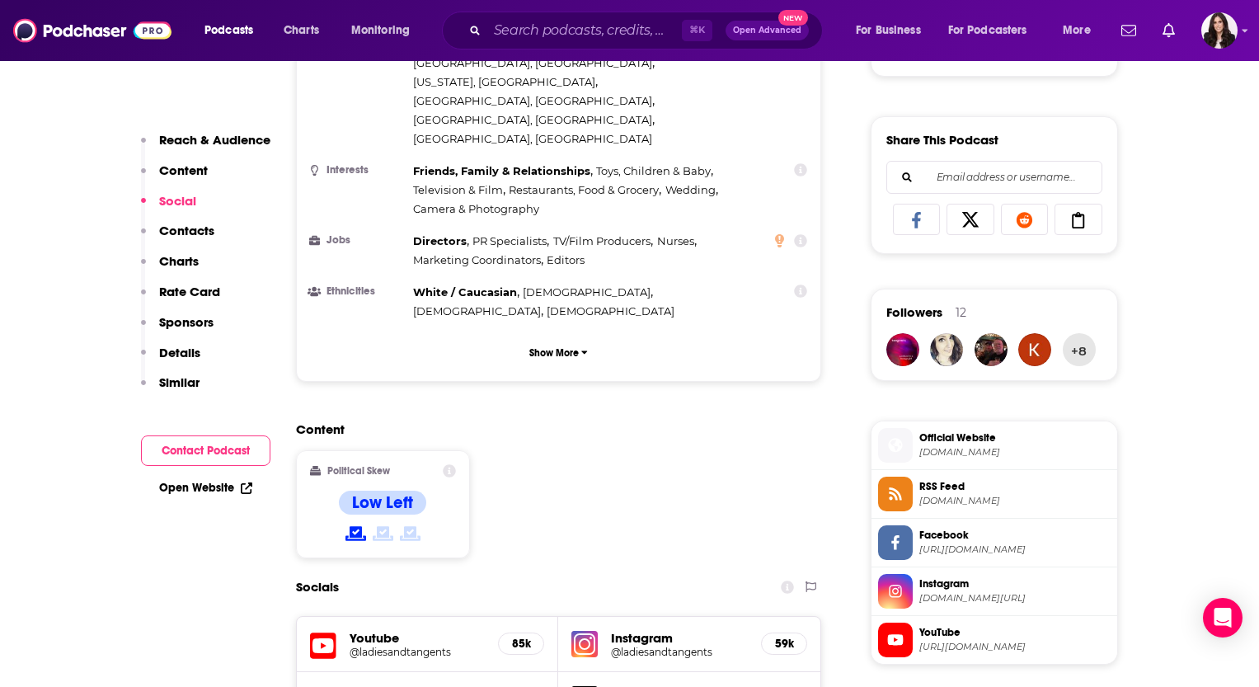
scroll to position [1414, 0]
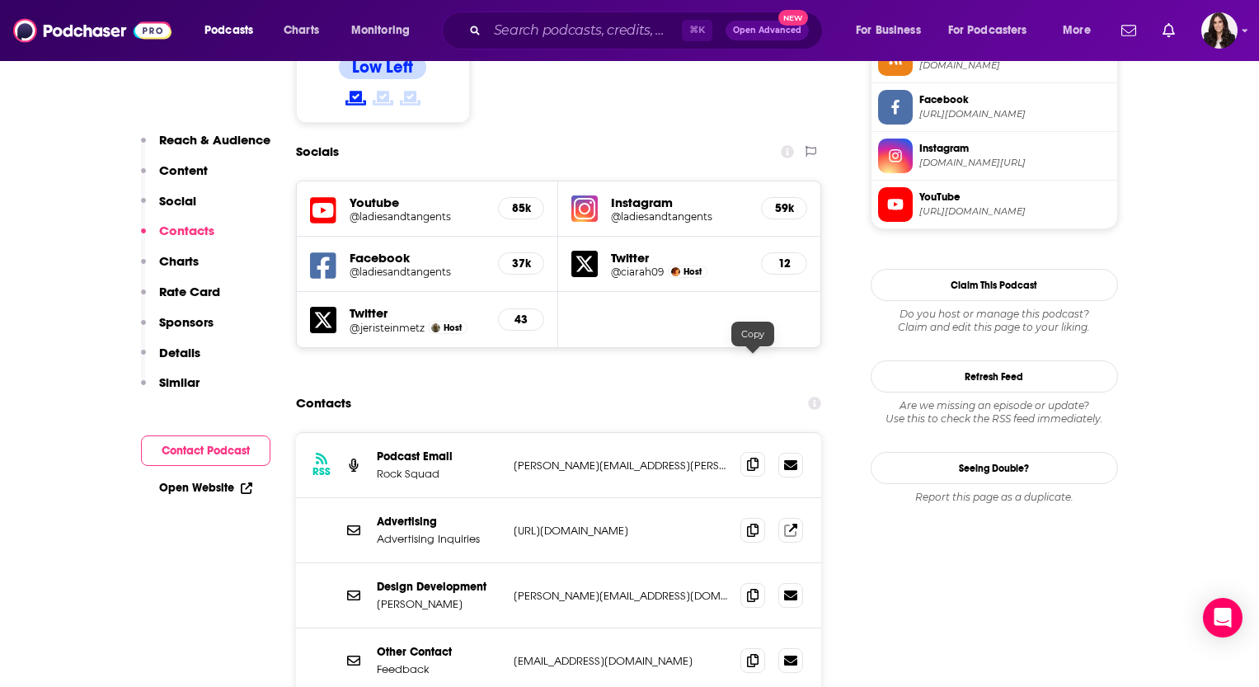
click at [748, 458] on icon at bounding box center [753, 464] width 12 height 13
